Goal: Transaction & Acquisition: Purchase product/service

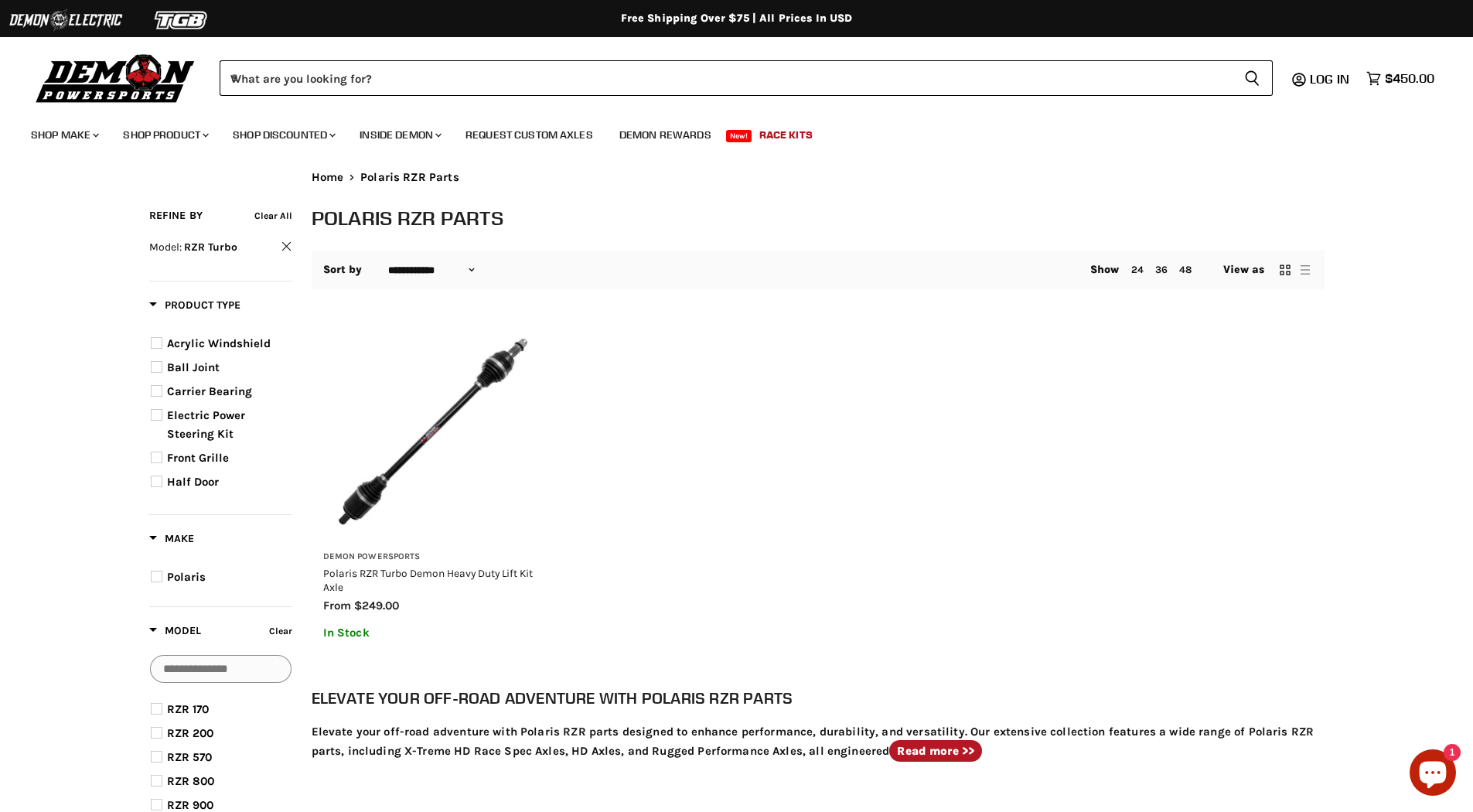
select select "**********"
click at [1415, 75] on span "$450.00" at bounding box center [1410, 78] width 49 height 15
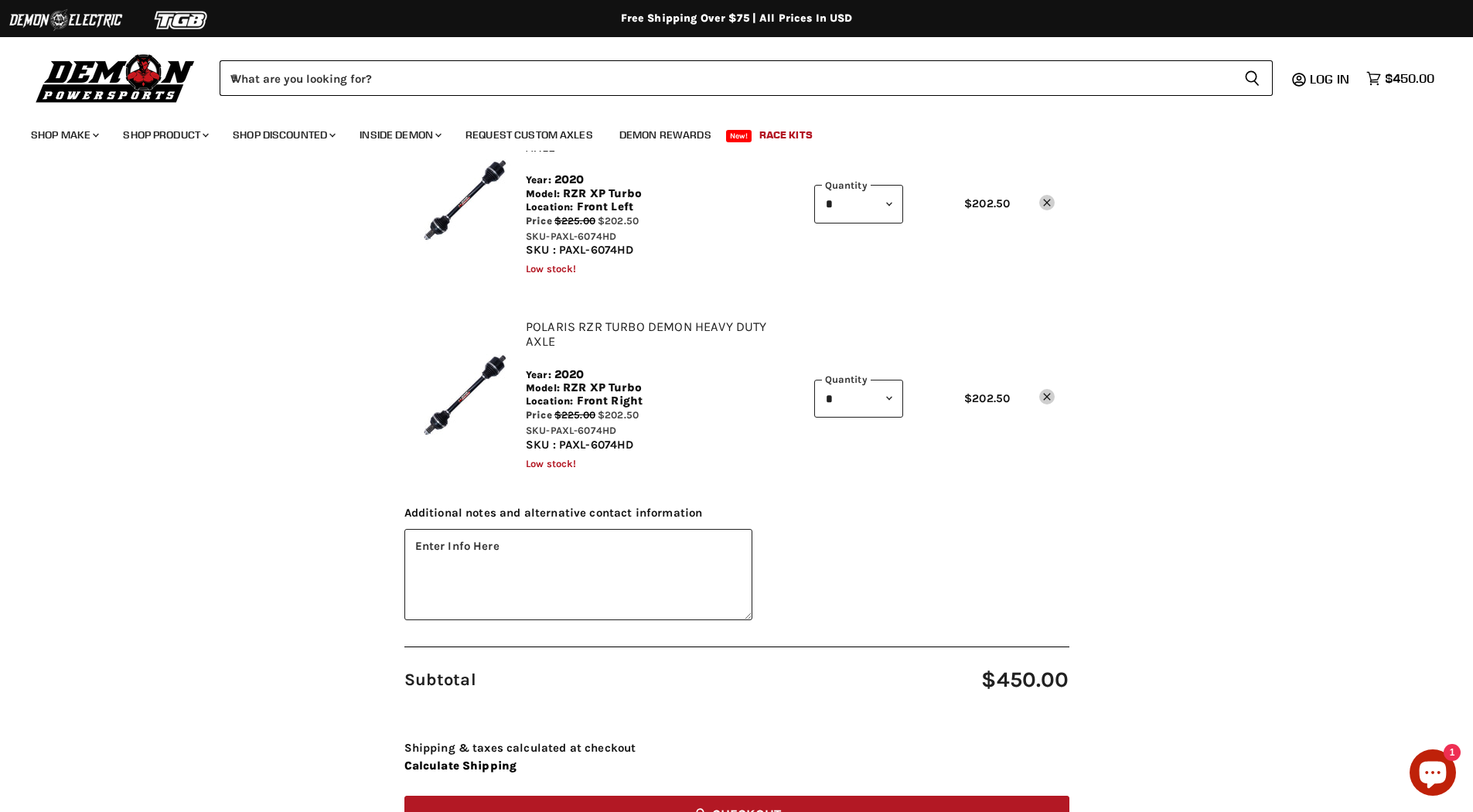
scroll to position [387, 0]
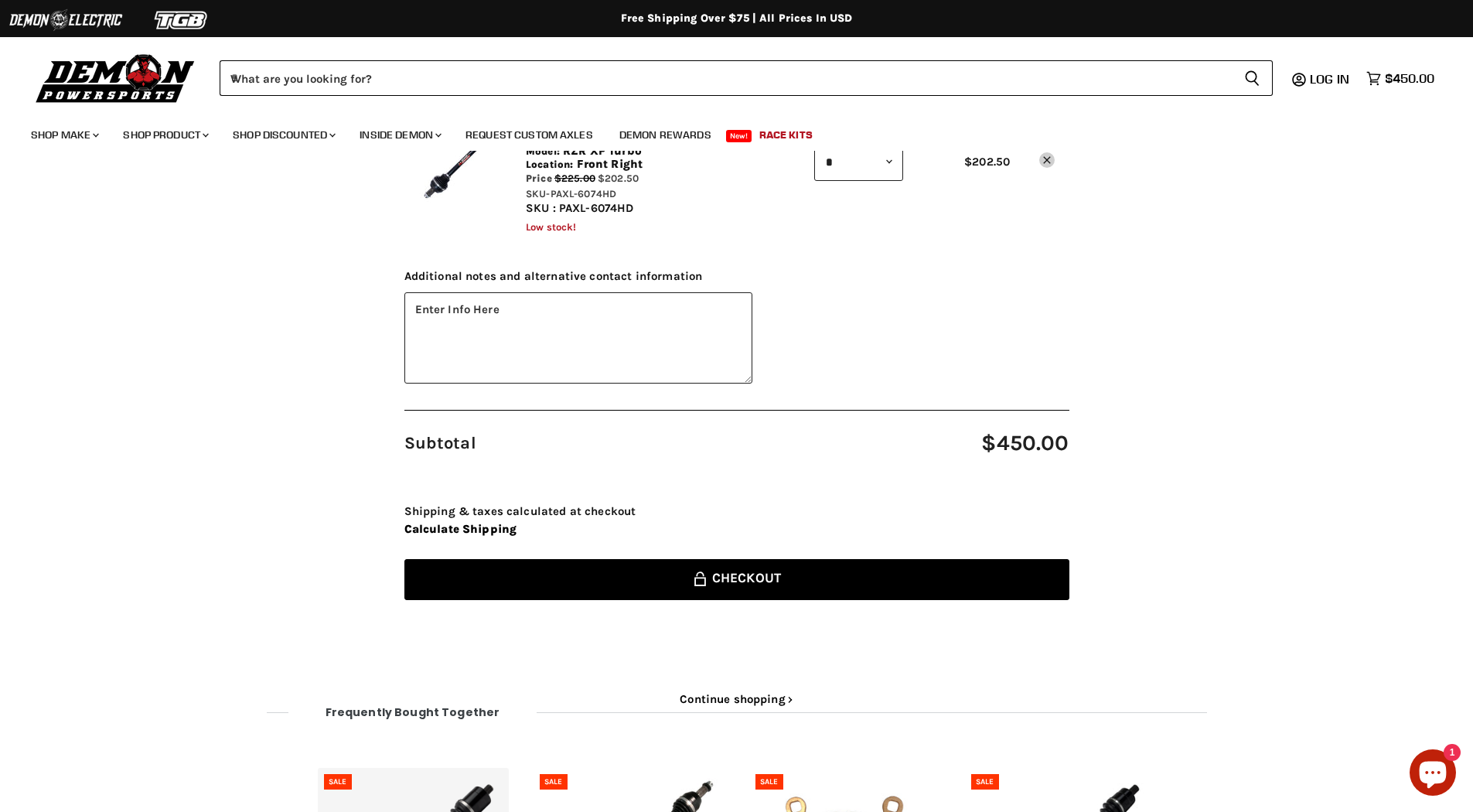
click at [914, 559] on button "Lock icon Checkout" at bounding box center [737, 579] width 665 height 41
